Goal: Navigation & Orientation: Find specific page/section

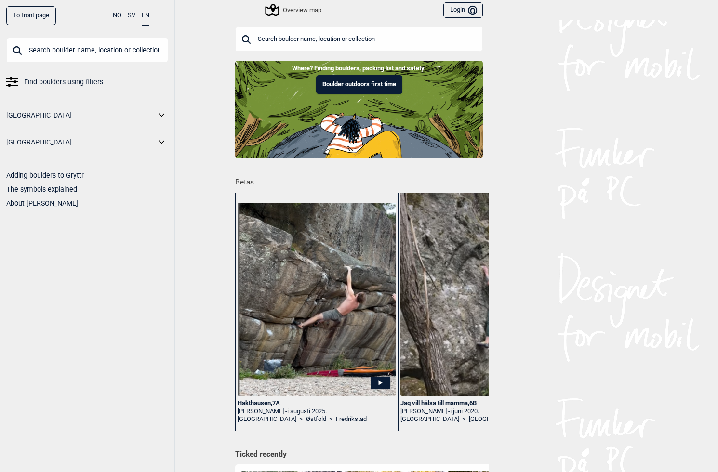
click at [322, 310] on img at bounding box center [317, 299] width 159 height 193
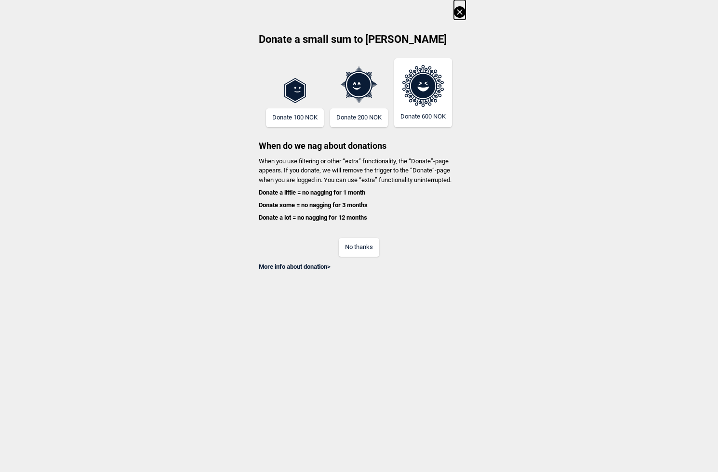
click at [354, 247] on button "No thanks" at bounding box center [359, 247] width 40 height 19
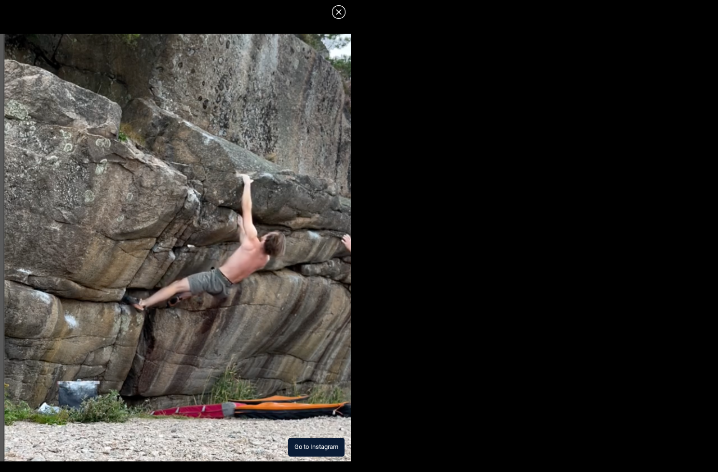
click at [273, 316] on img at bounding box center [175, 248] width 351 height 428
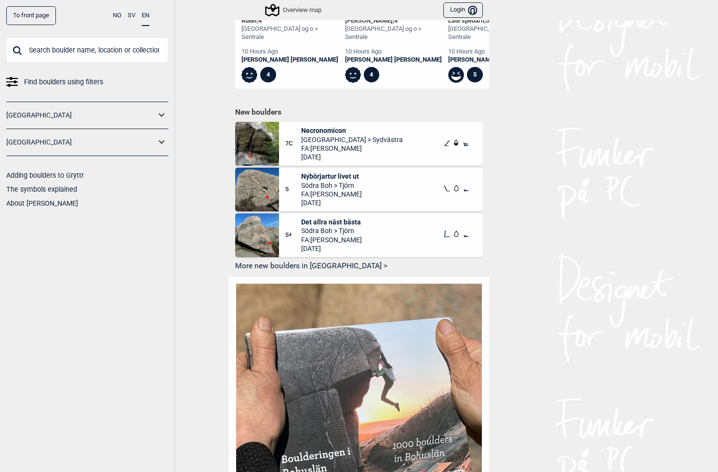
scroll to position [543, 0]
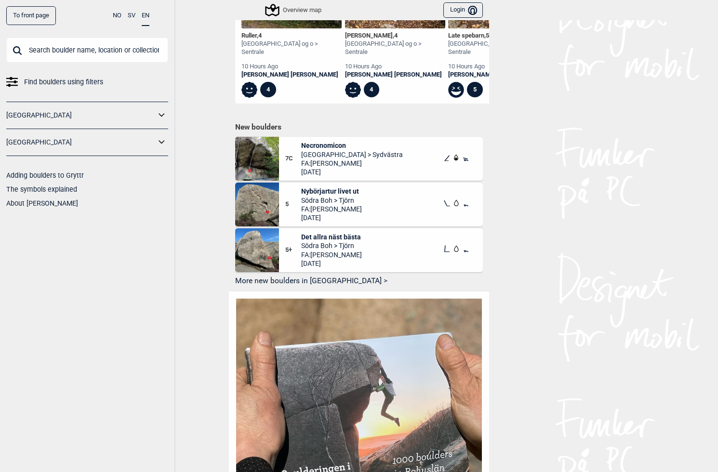
click at [159, 113] on icon at bounding box center [162, 115] width 13 height 14
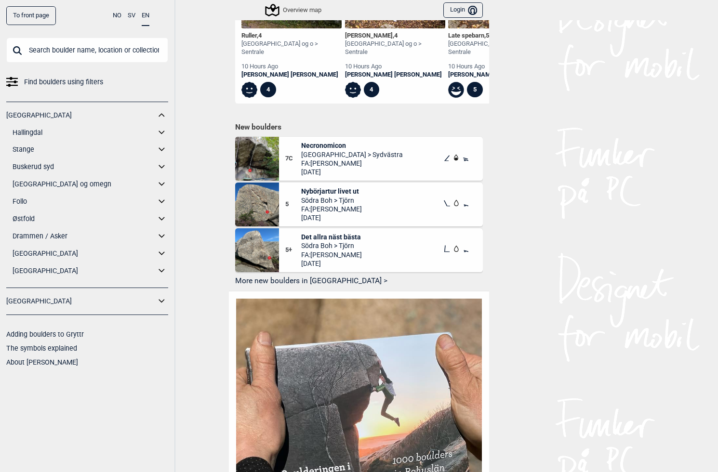
click at [32, 218] on link "Østfold" at bounding box center [84, 219] width 143 height 14
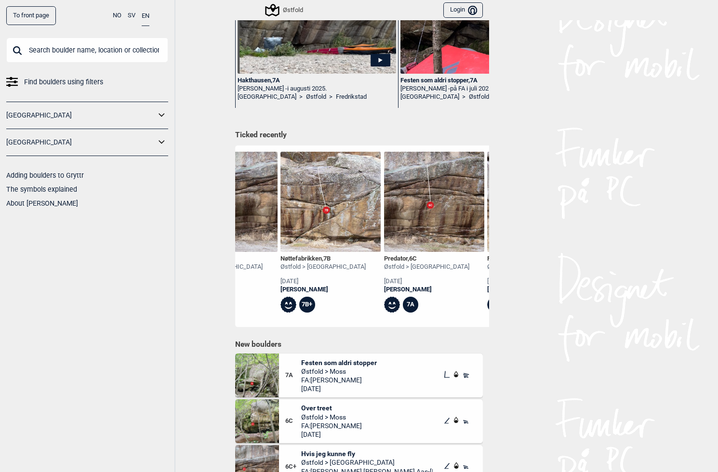
scroll to position [0, 585]
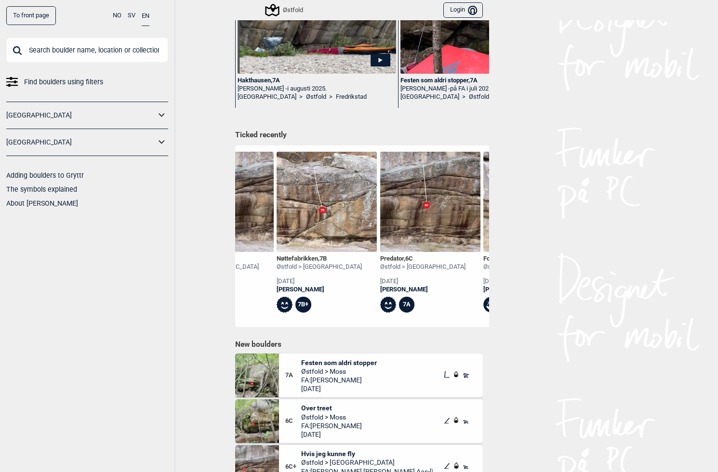
click at [331, 231] on img at bounding box center [327, 202] width 100 height 100
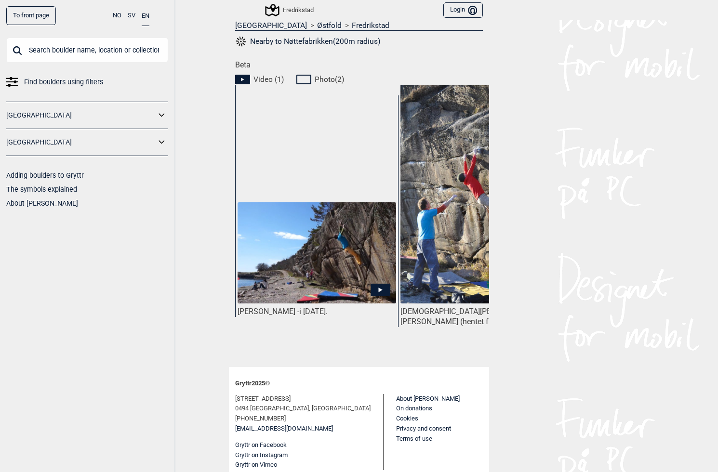
click at [338, 260] on img at bounding box center [317, 253] width 159 height 102
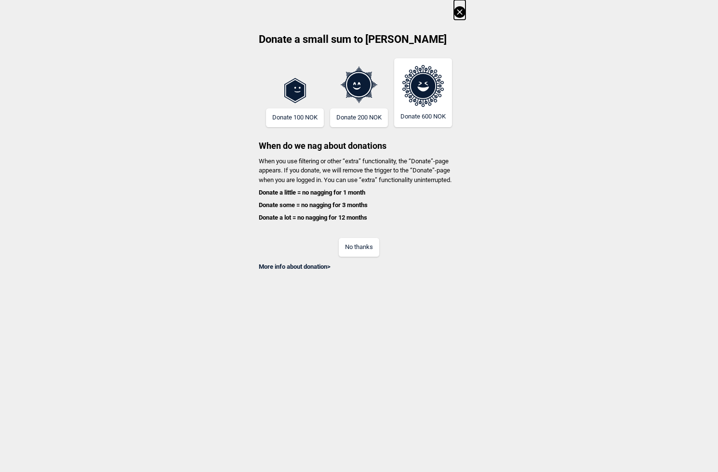
click at [365, 246] on button "No thanks" at bounding box center [359, 247] width 40 height 19
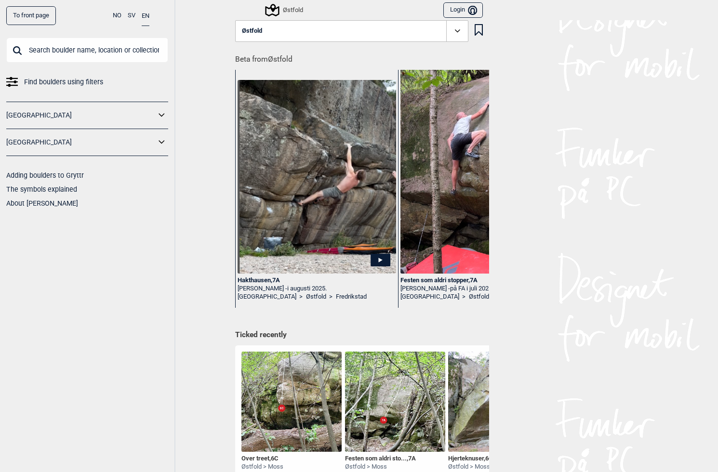
click at [457, 31] on icon at bounding box center [457, 30] width 5 height 3
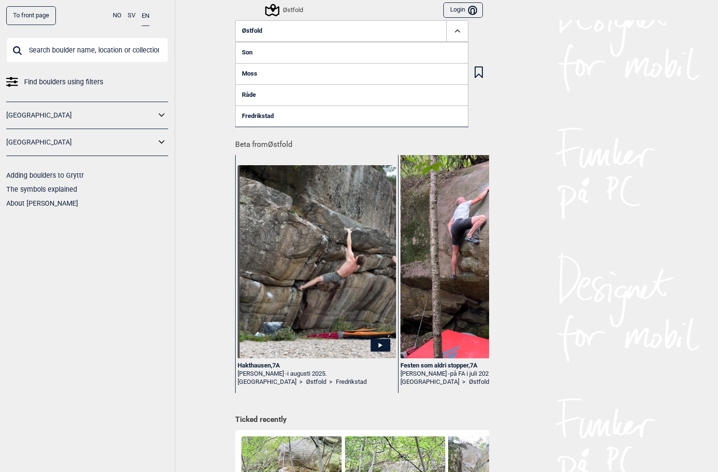
click at [385, 115] on link "Fredrikstad" at bounding box center [351, 116] width 233 height 21
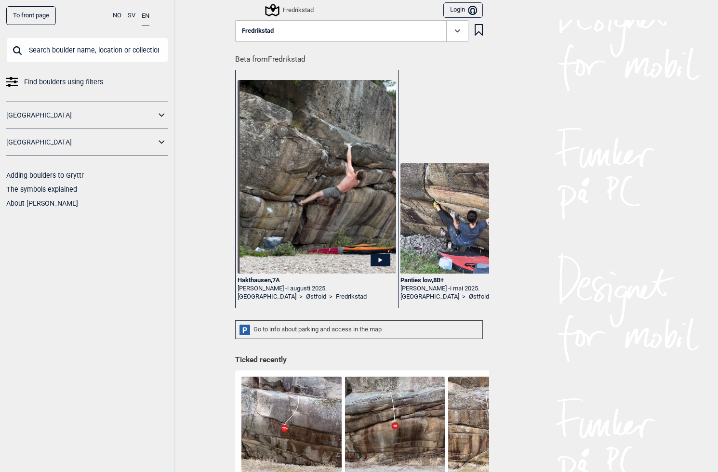
click at [459, 31] on icon at bounding box center [457, 31] width 11 height 11
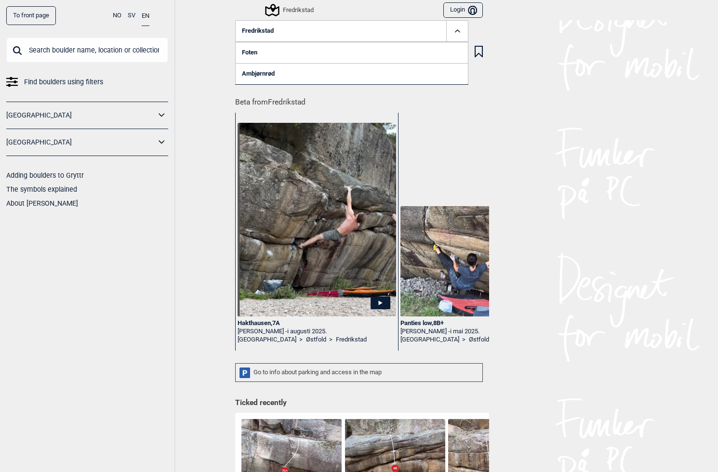
click at [416, 75] on link "Ambjørnrød" at bounding box center [351, 73] width 233 height 21
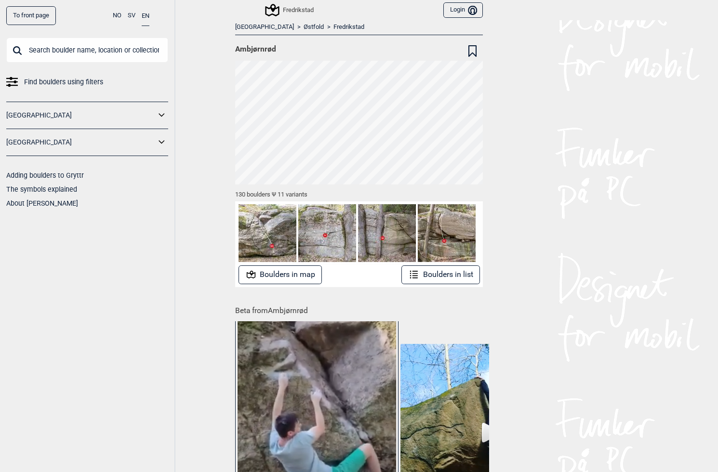
click at [449, 271] on button "Boulders in list" at bounding box center [441, 275] width 79 height 19
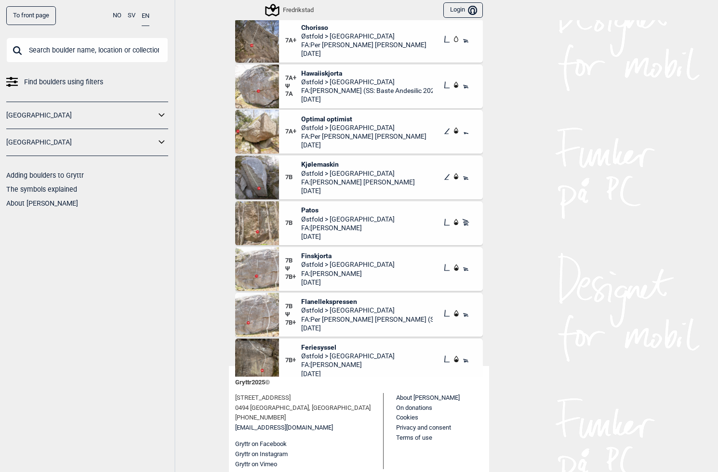
scroll to position [5495, 0]
click at [337, 221] on span "Østfold > [GEOGRAPHIC_DATA]" at bounding box center [348, 219] width 94 height 9
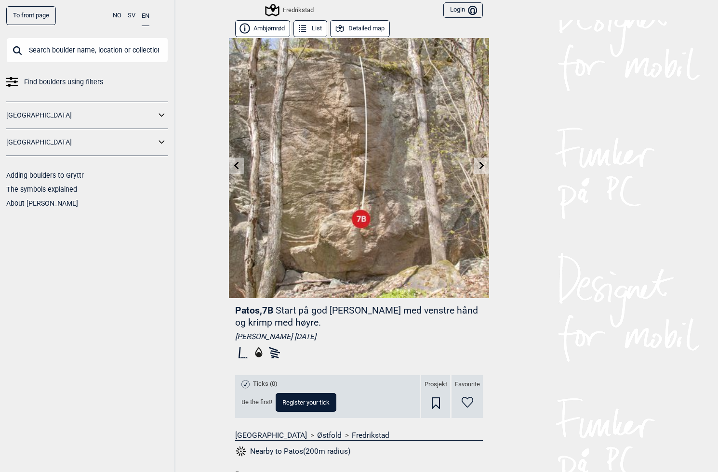
click at [355, 31] on button "Detailed map" at bounding box center [360, 28] width 60 height 17
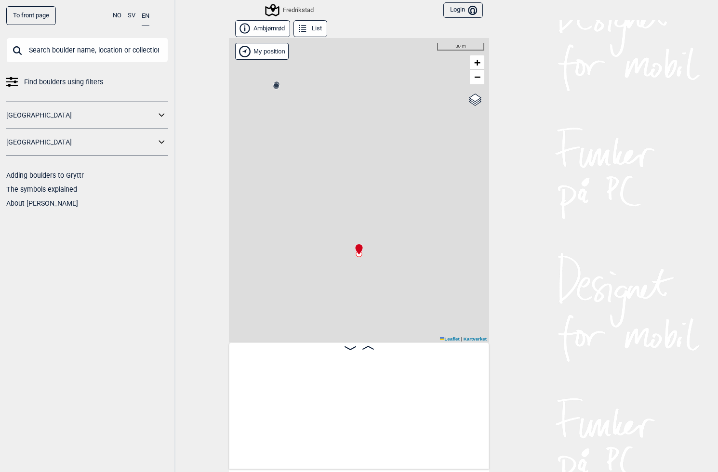
scroll to position [0, 8635]
